Goal: Find specific page/section: Find specific page/section

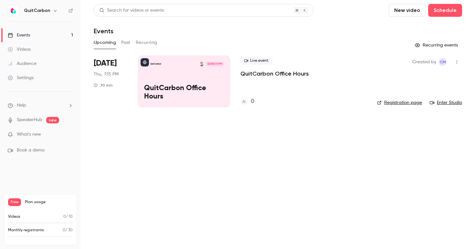
click at [173, 83] on div "QuitCarbon Aug 14, 7:15 PM QuitCarbon Office Hours" at bounding box center [184, 82] width 92 height 52
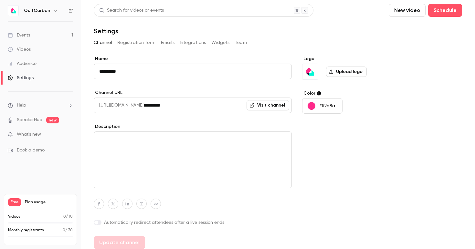
click at [37, 35] on link "Events 1" at bounding box center [40, 35] width 81 height 14
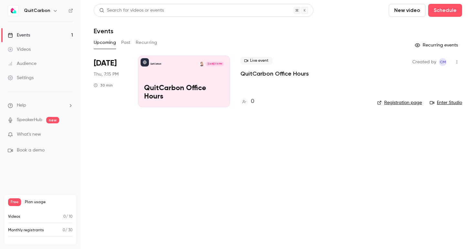
click at [170, 91] on p "QuitCarbon Office Hours" at bounding box center [184, 92] width 80 height 17
